Goal: Information Seeking & Learning: Learn about a topic

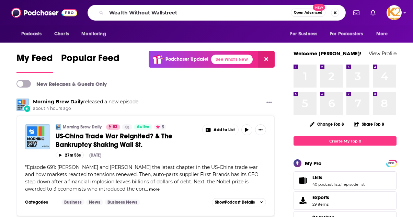
type input "Wealth Without Wallstreet"
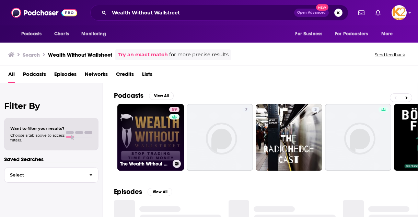
click at [148, 122] on link "59 The Wealth Without Wall Street Podcast" at bounding box center [150, 137] width 67 height 67
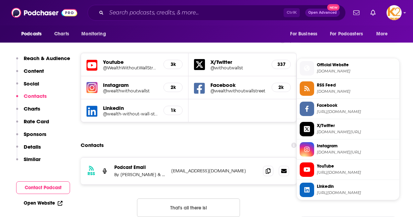
scroll to position [553, 0]
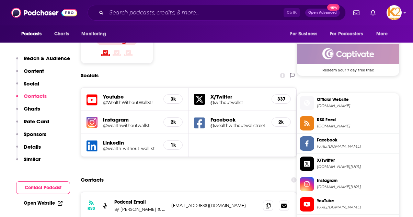
click at [95, 117] on img at bounding box center [92, 122] width 11 height 11
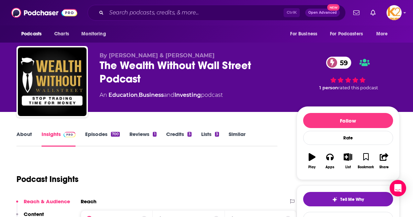
scroll to position [190, 0]
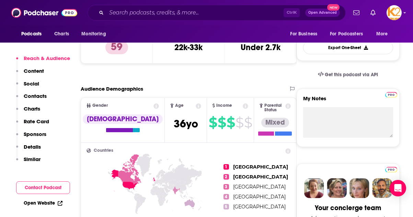
click at [18, 40] on div "Podcasts Charts Monitoring" at bounding box center [65, 33] width 98 height 17
